Goal: Information Seeking & Learning: Learn about a topic

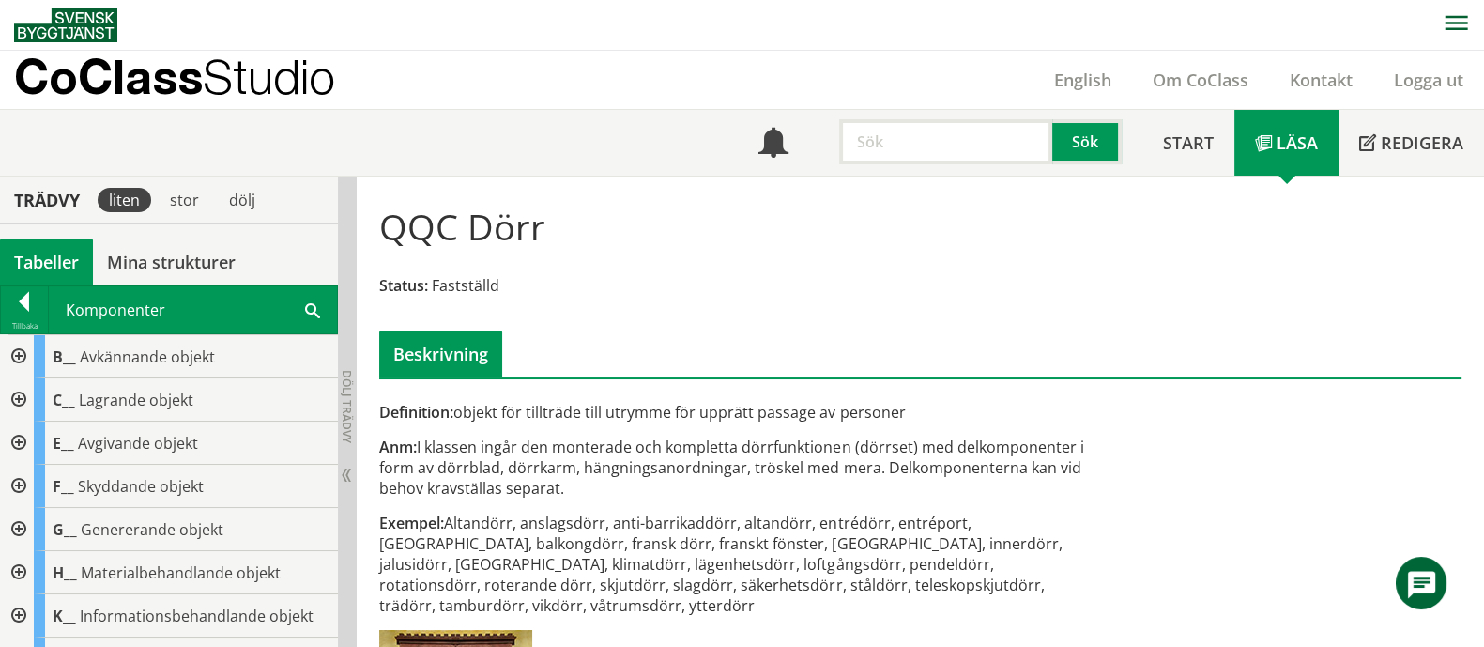
drag, startPoint x: 922, startPoint y: 119, endPoint x: 920, endPoint y: 162, distance: 43.3
click at [920, 151] on input "text" at bounding box center [945, 141] width 213 height 45
type input "ulk"
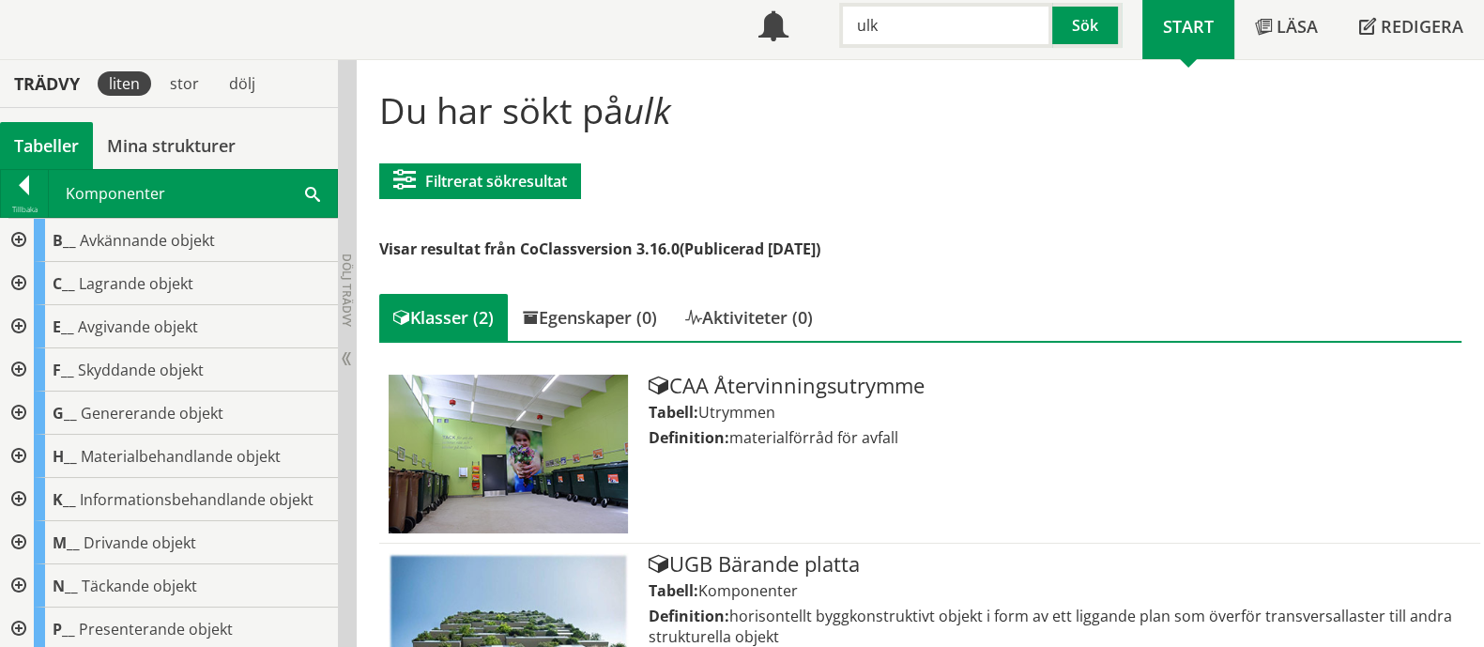
scroll to position [200, 0]
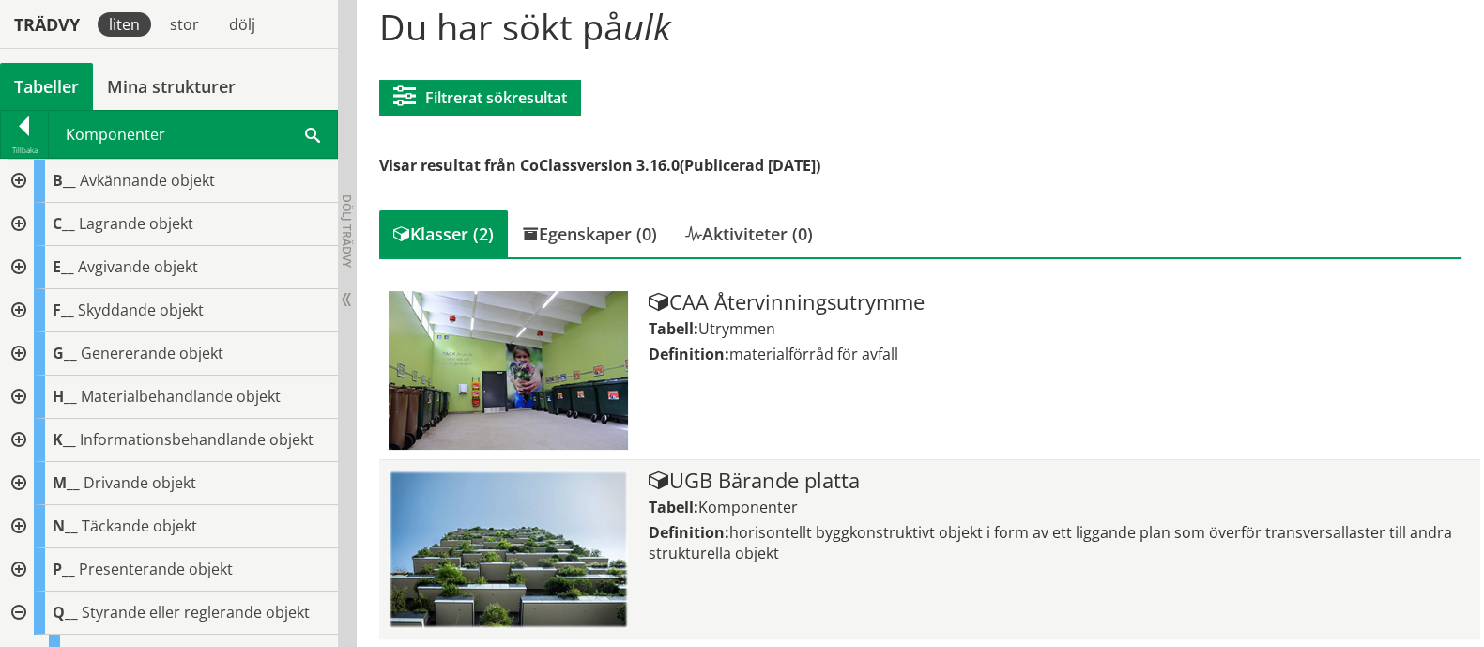
click at [810, 477] on div "UGB Bärande platta" at bounding box center [1059, 480] width 822 height 23
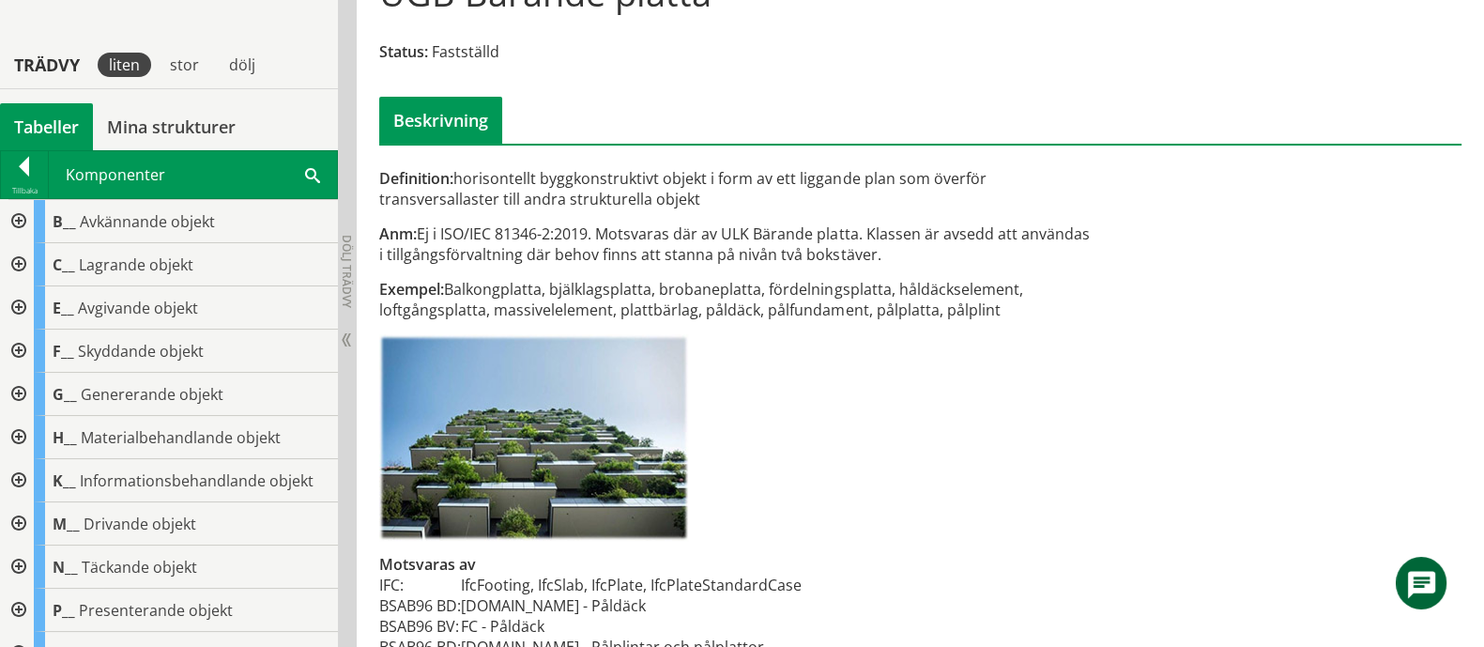
scroll to position [314, 0]
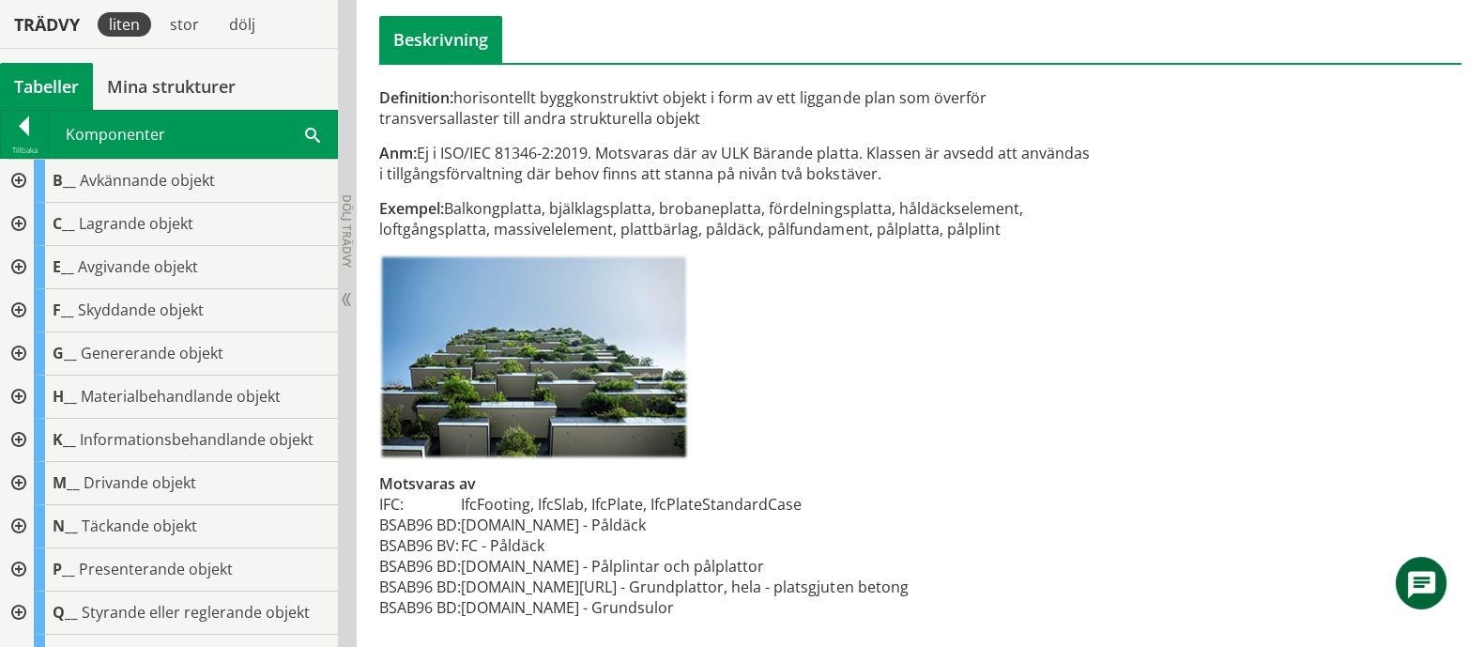
drag, startPoint x: 846, startPoint y: 584, endPoint x: 507, endPoint y: 580, distance: 339.7
click at [507, 580] on div "Definition: horisontellt byggkonstruktivt objekt i form av ett liggande plan so…" at bounding box center [735, 362] width 739 height 551
drag, startPoint x: 834, startPoint y: 587, endPoint x: 341, endPoint y: 587, distance: 493.6
click at [341, 587] on div "Trädvy liten stor dölj Tabeller Mina strukturer CoClass Version 3.16.0" at bounding box center [742, 254] width 1484 height 785
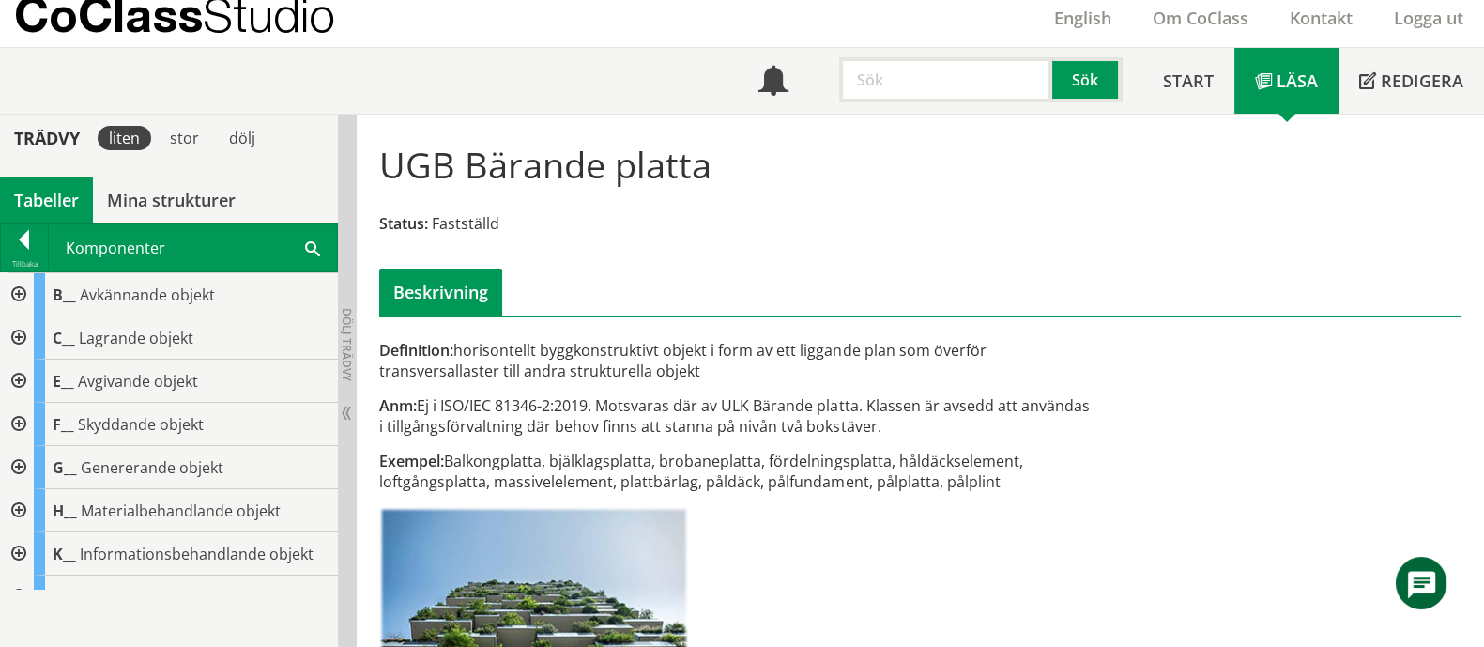
scroll to position [0, 0]
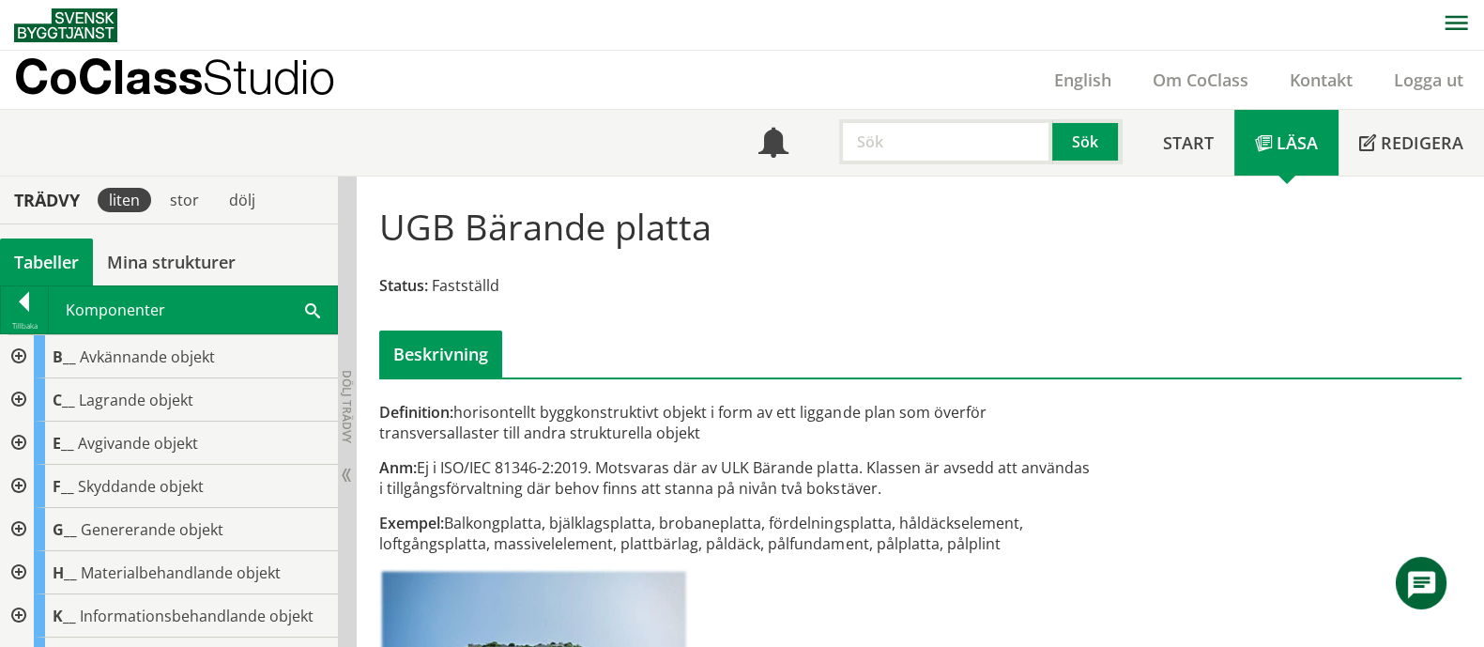
drag, startPoint x: 393, startPoint y: 227, endPoint x: 543, endPoint y: 226, distance: 150.1
click at [543, 226] on h1 "UGB Bärande platta" at bounding box center [545, 226] width 332 height 41
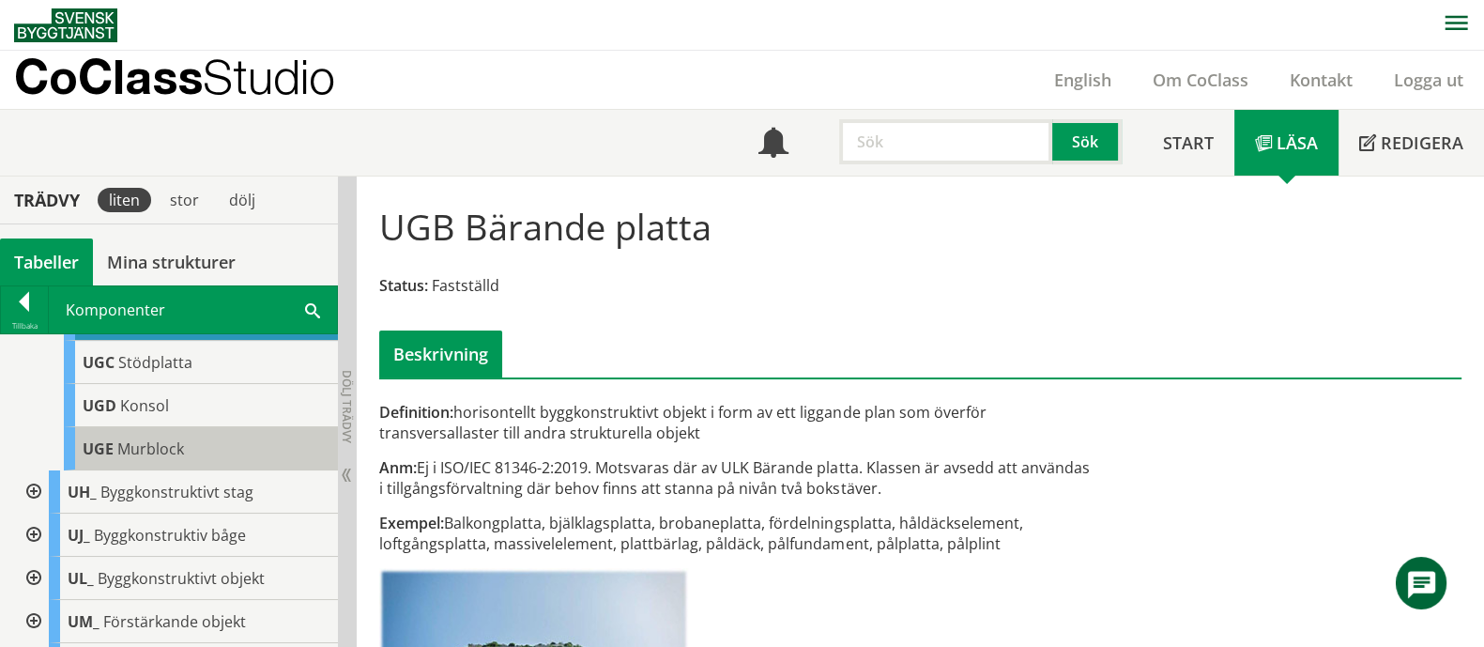
scroll to position [1056, 0]
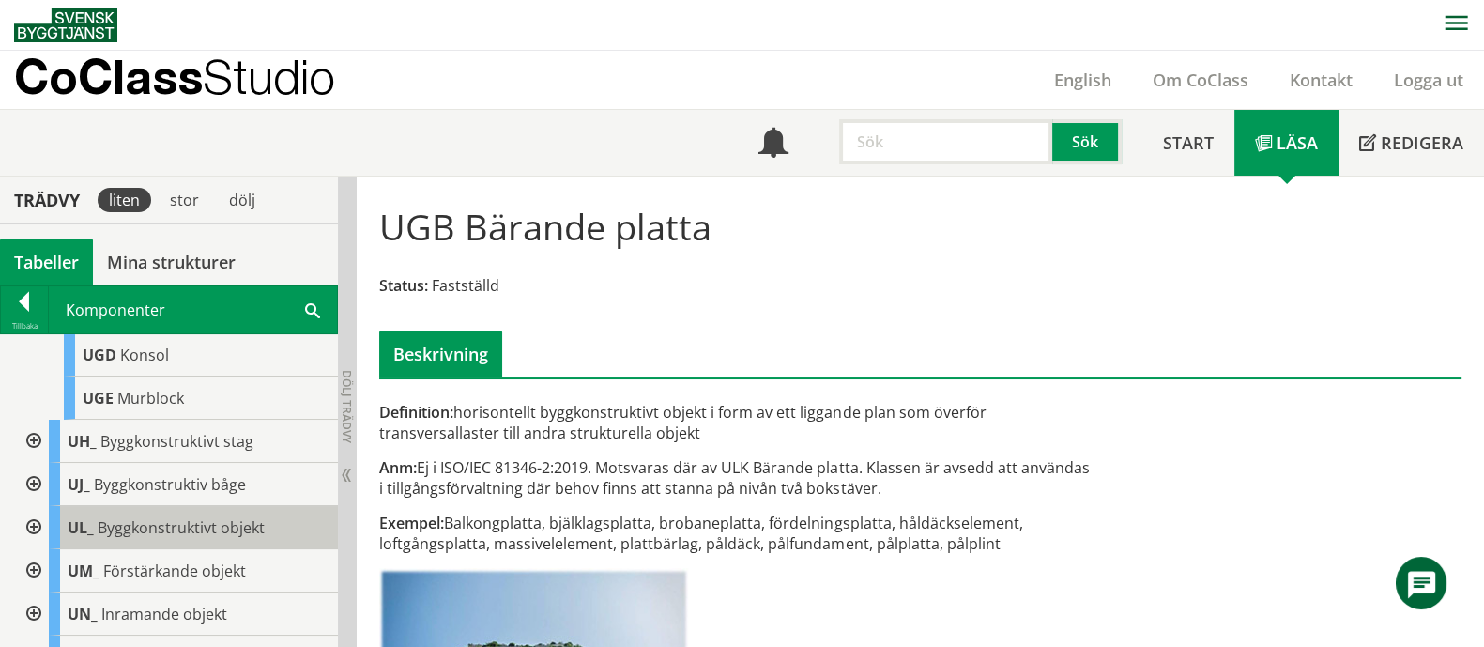
click at [187, 538] on span "Byggkonstruktivt objekt" at bounding box center [181, 527] width 167 height 21
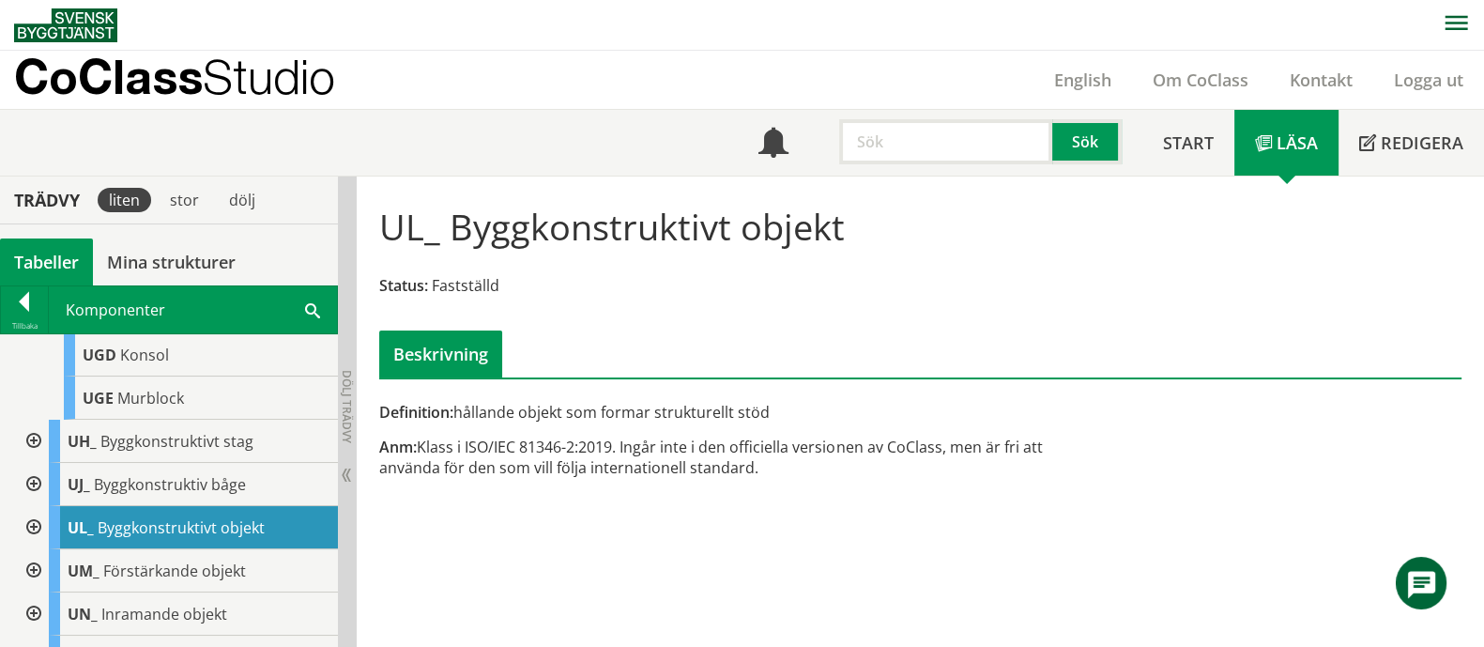
click at [32, 540] on div at bounding box center [32, 527] width 34 height 43
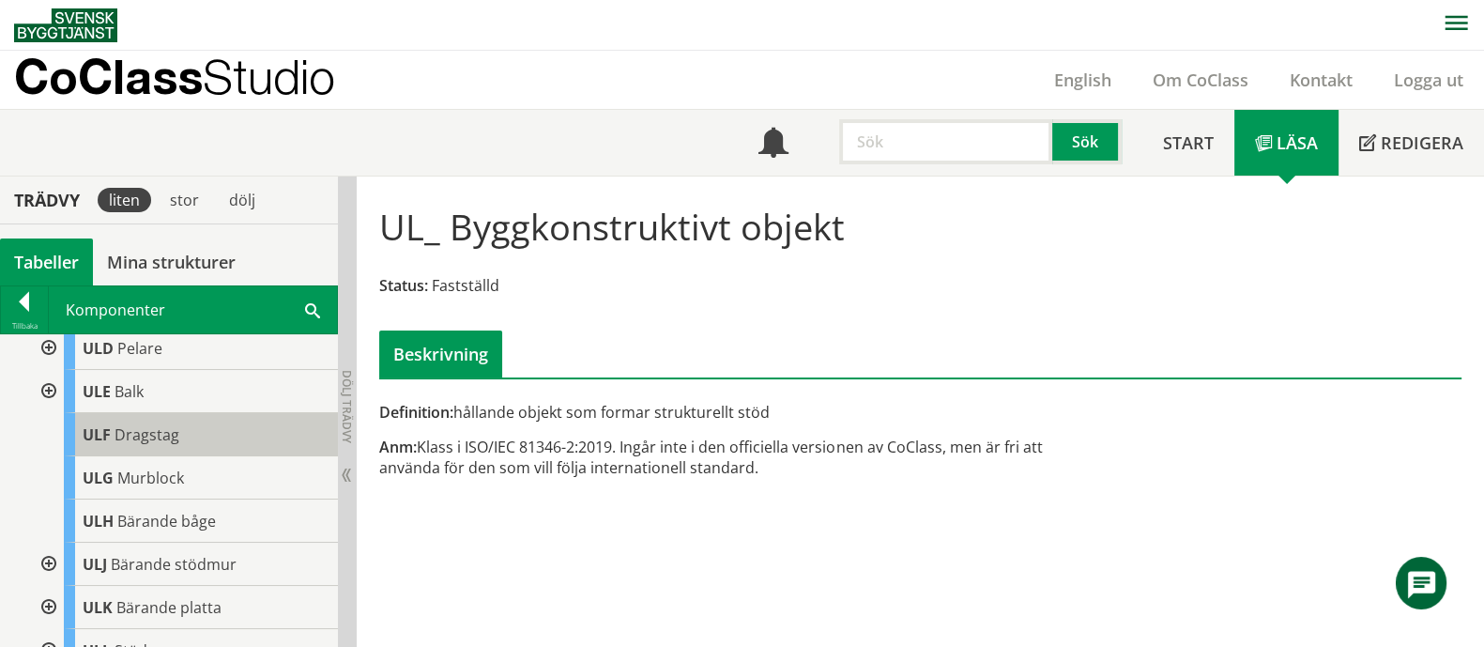
scroll to position [1524, 0]
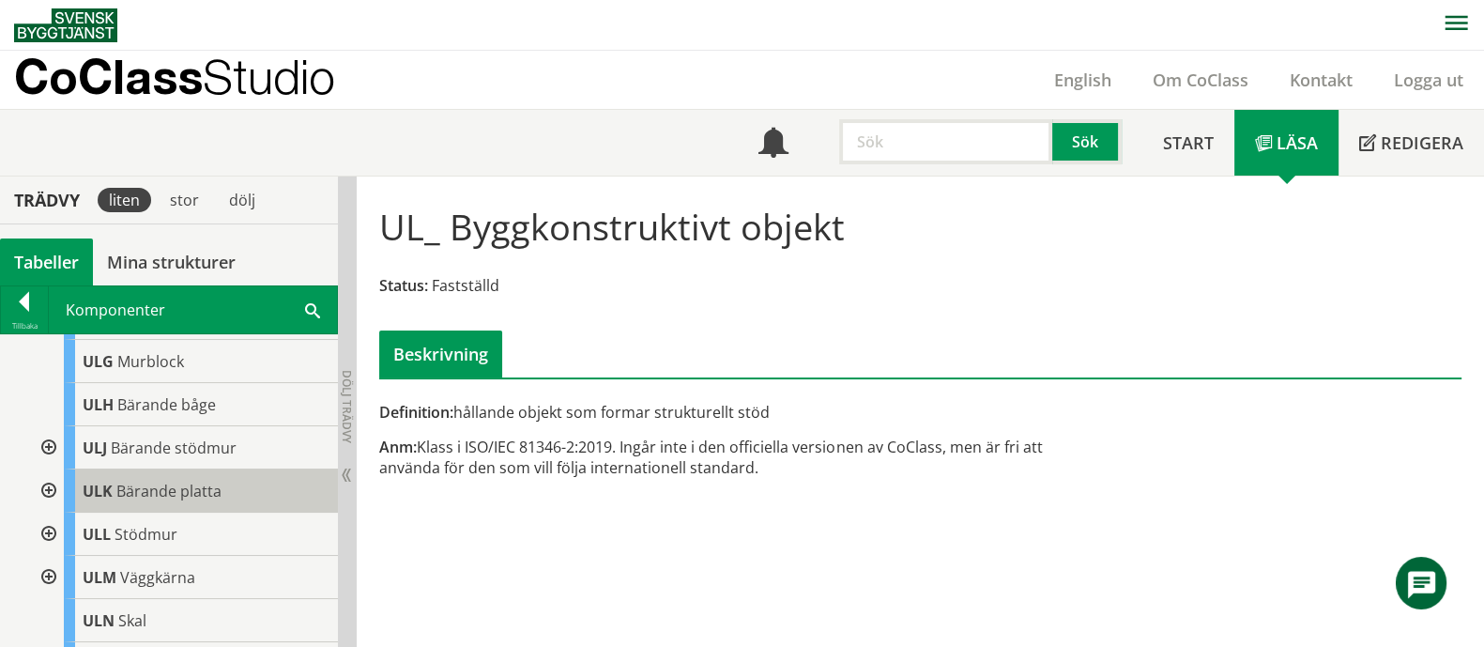
click at [186, 501] on span "Bärande platta" at bounding box center [168, 490] width 105 height 21
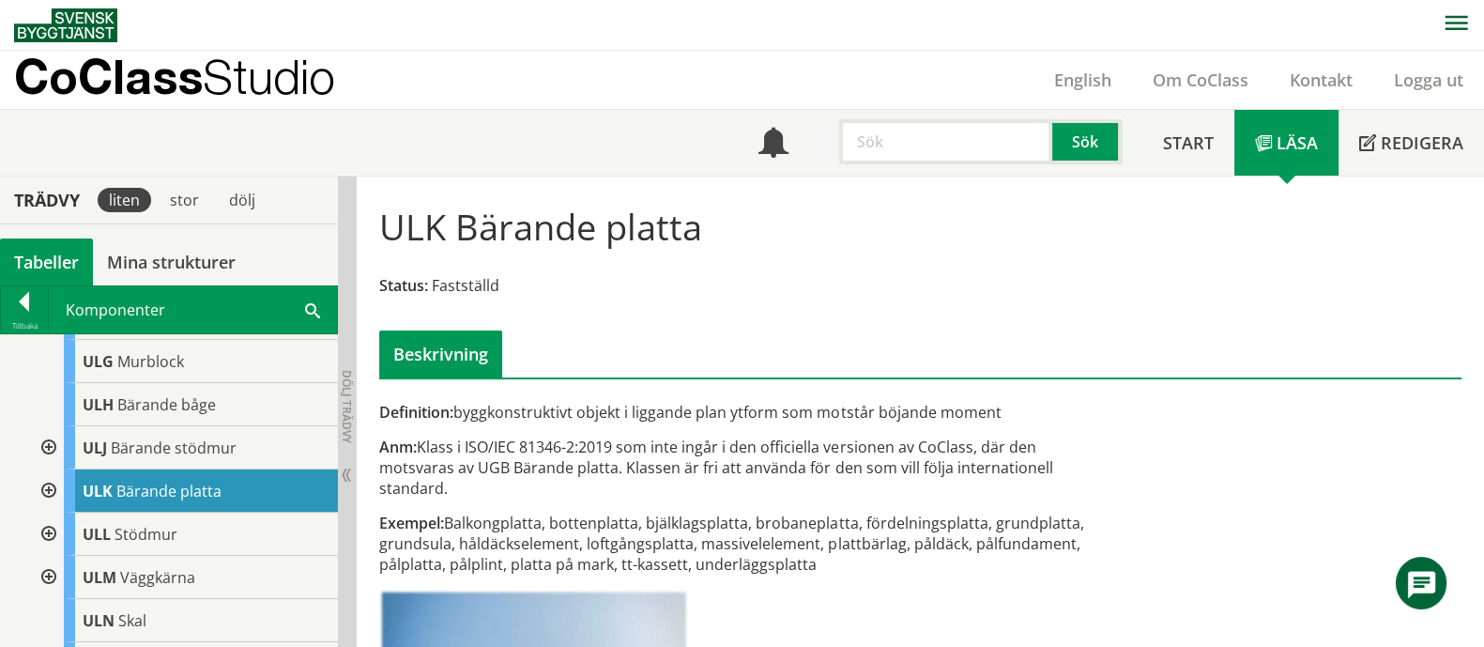
click at [45, 506] on div at bounding box center [47, 490] width 34 height 43
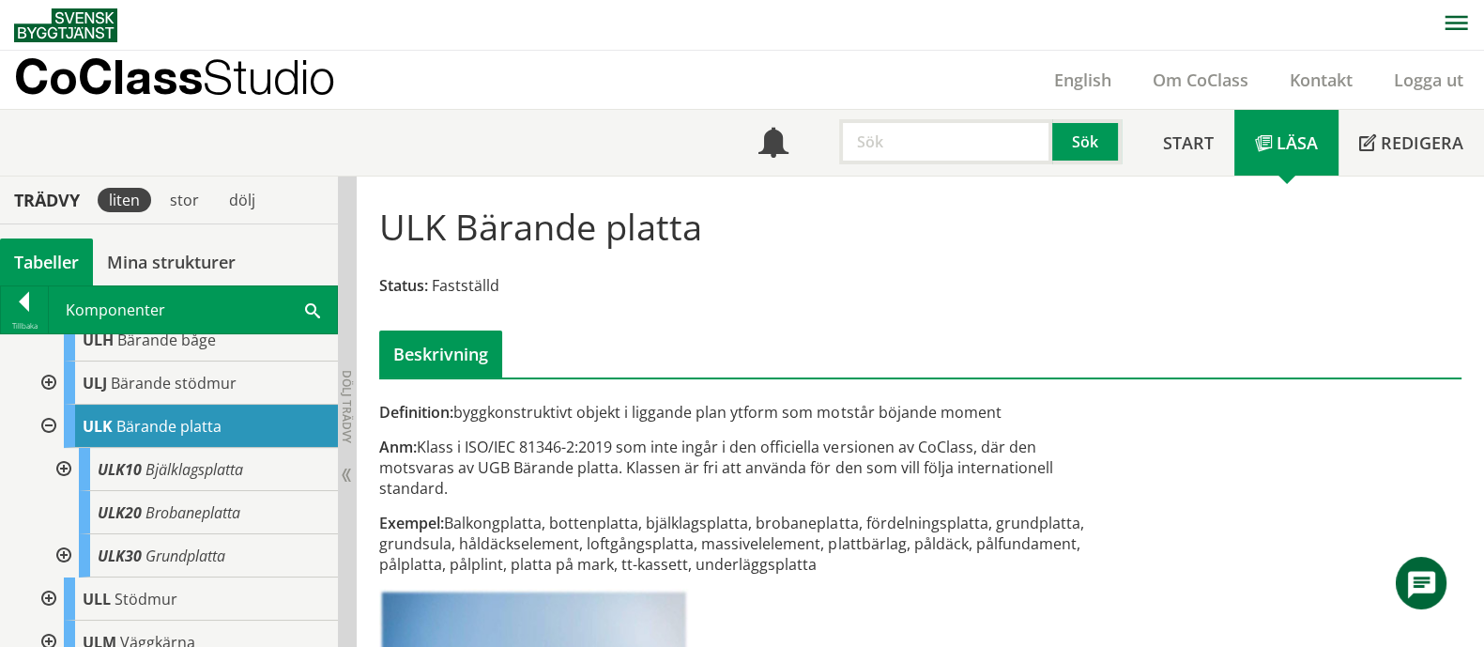
scroll to position [1641, 0]
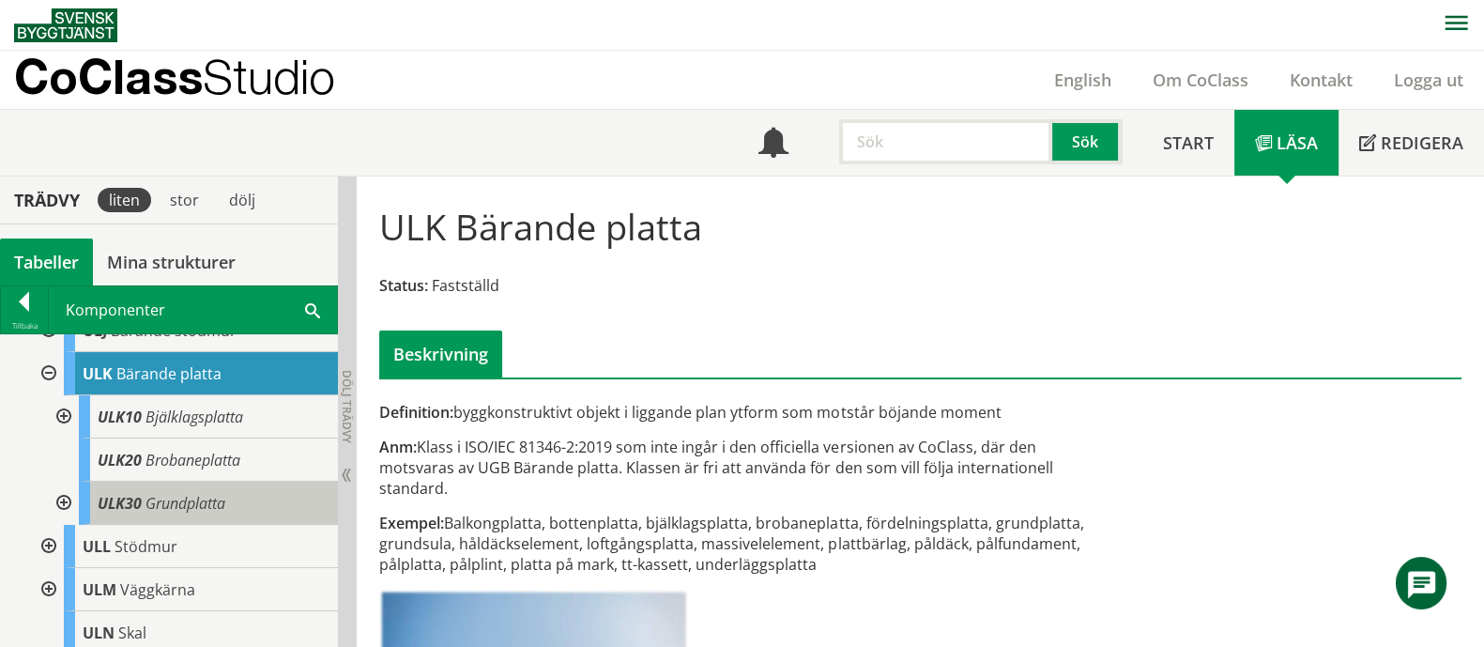
click at [184, 513] on span "Grundplatta" at bounding box center [185, 503] width 80 height 21
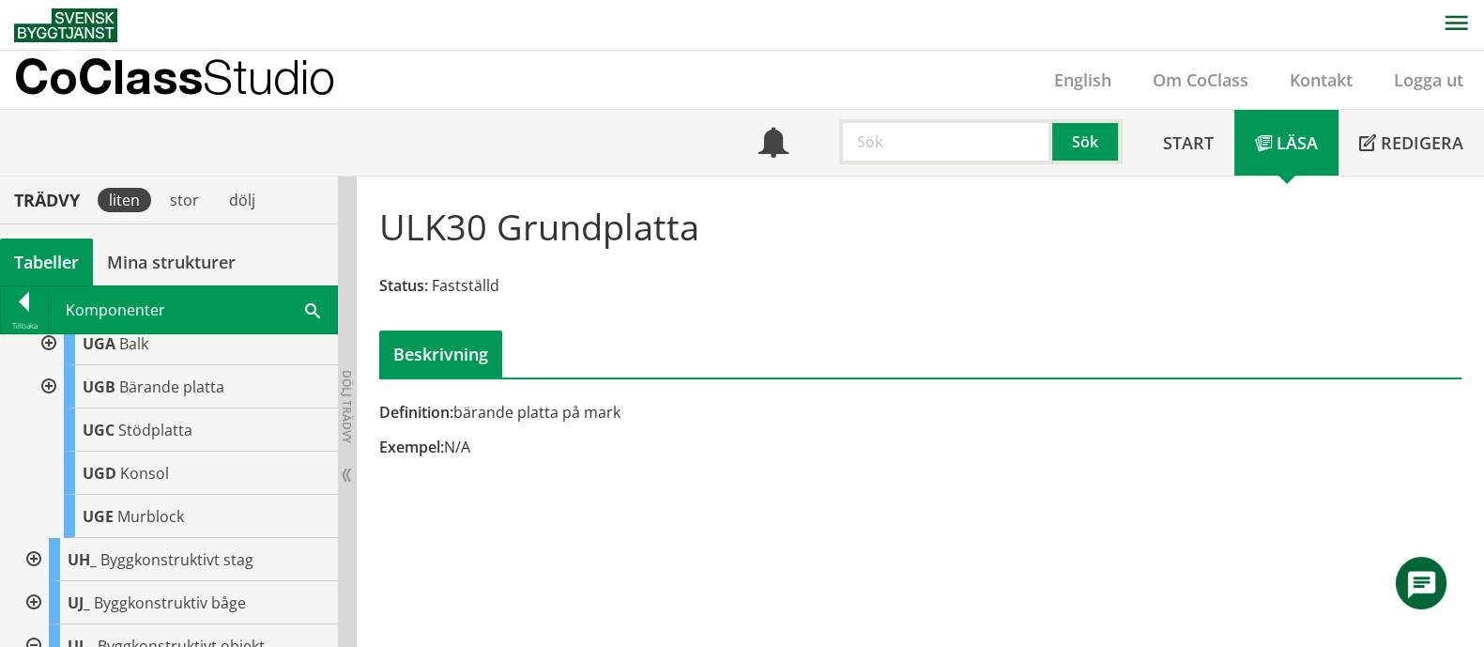
drag, startPoint x: 680, startPoint y: 199, endPoint x: 333, endPoint y: 180, distance: 347.7
click at [333, 180] on div "Trädvy liten stor dölj Tabeller Mina strukturer CoClass Version 3.16.0" at bounding box center [742, 412] width 1484 height 472
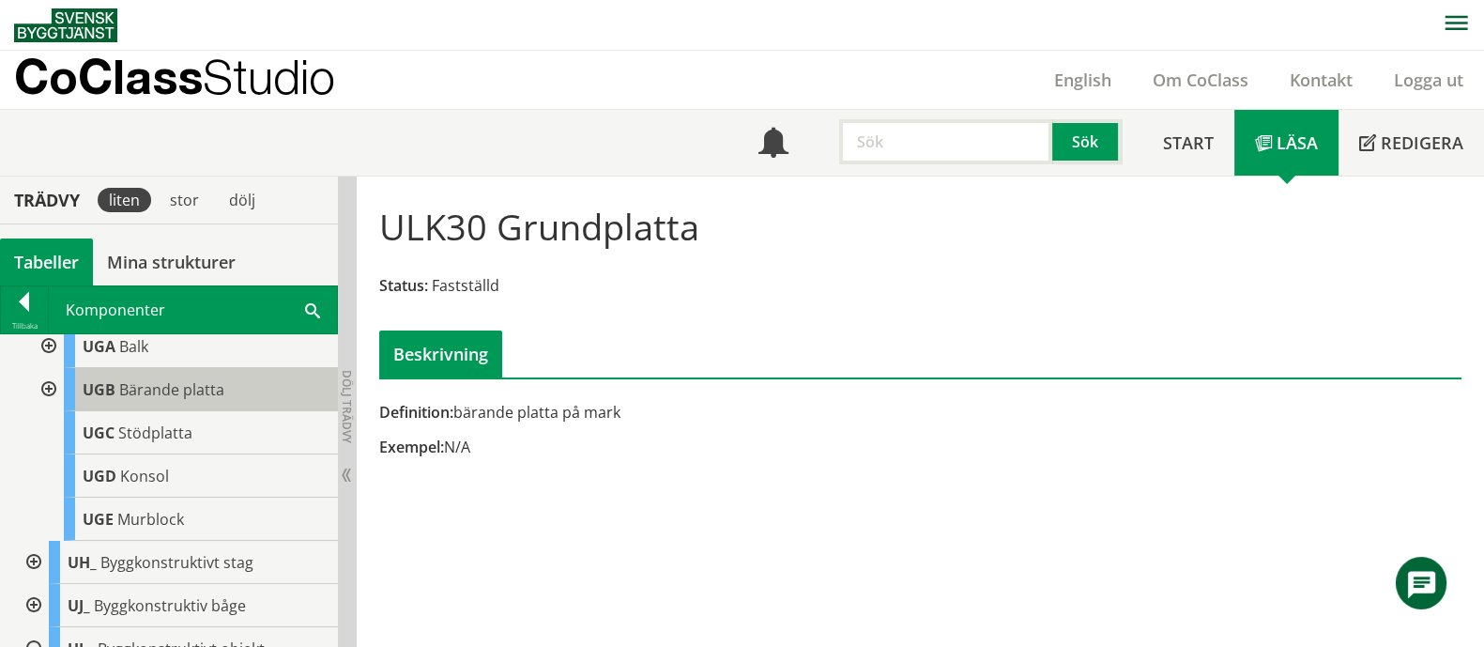
scroll to position [937, 0]
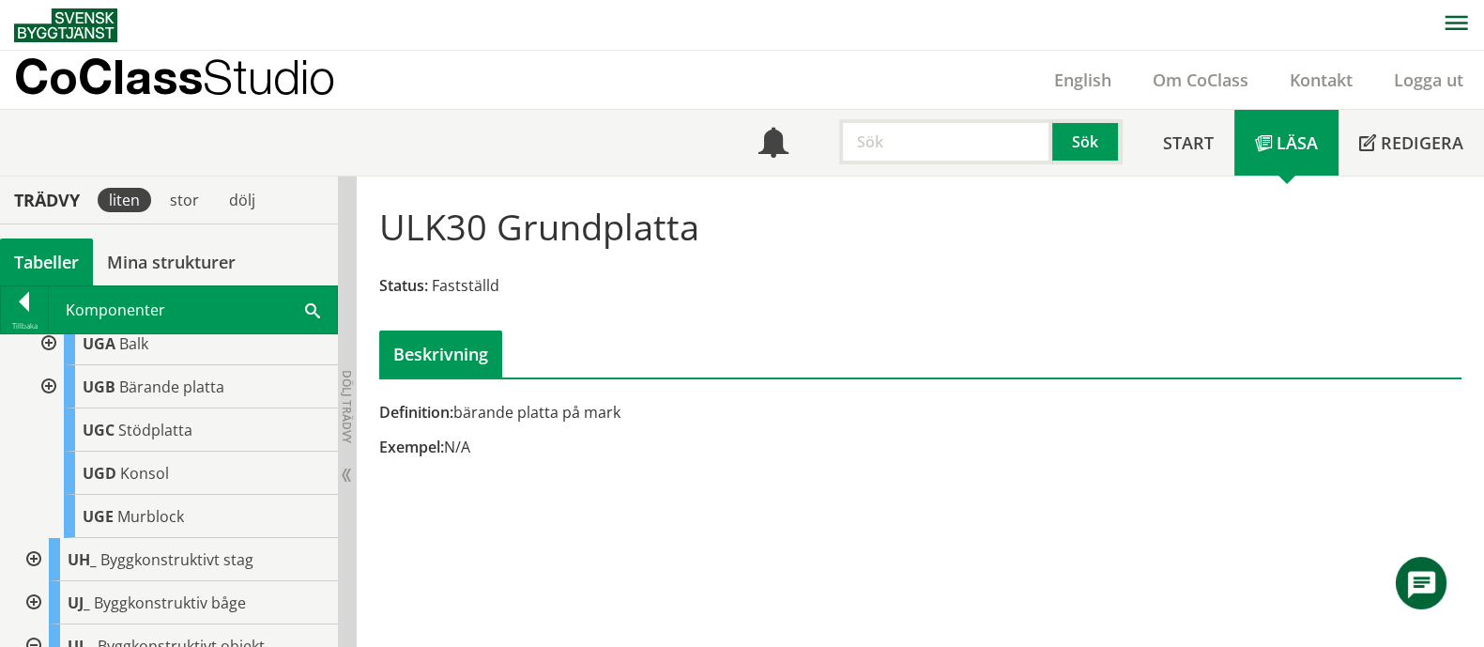
click at [51, 396] on div at bounding box center [47, 386] width 34 height 43
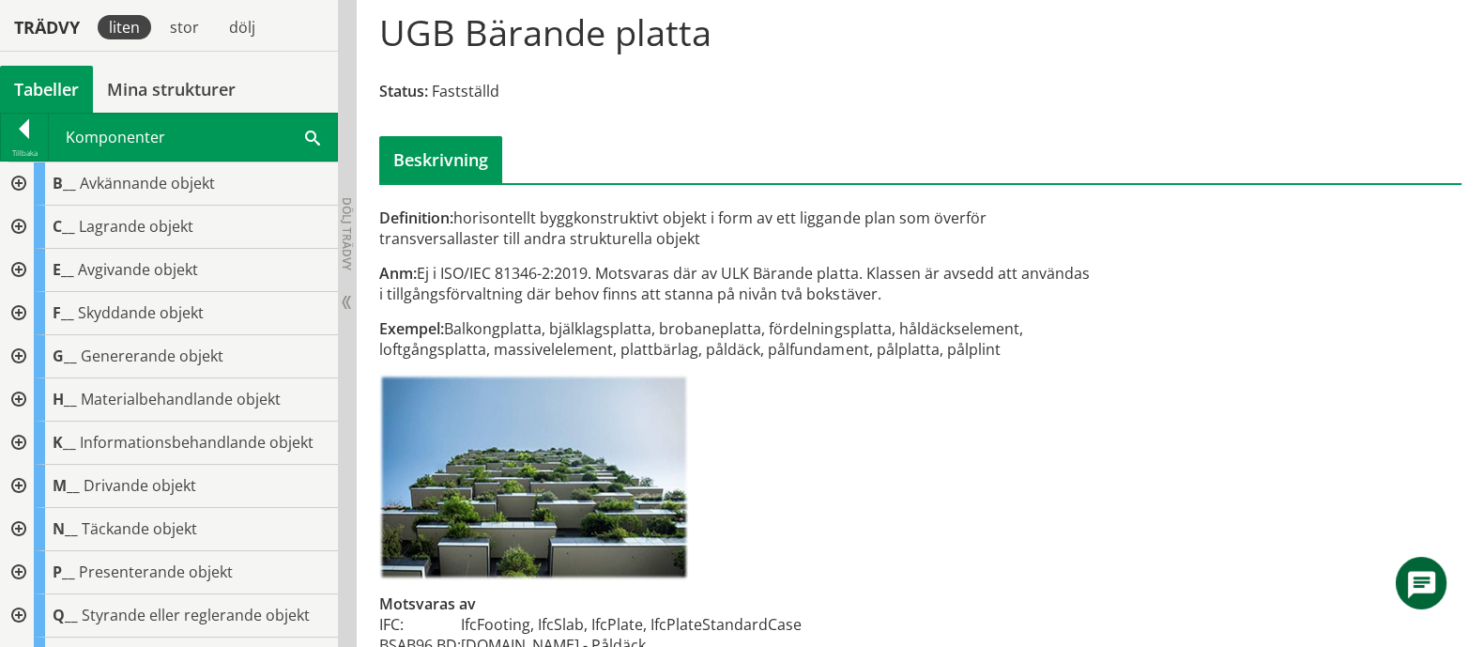
scroll to position [196, 0]
